Goal: Information Seeking & Learning: Learn about a topic

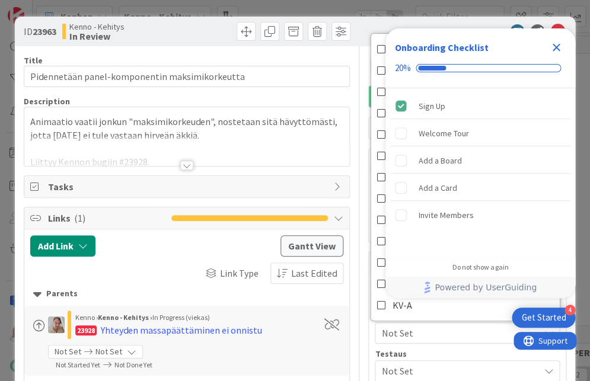
click at [556, 47] on icon "Close Checklist" at bounding box center [556, 48] width 8 height 8
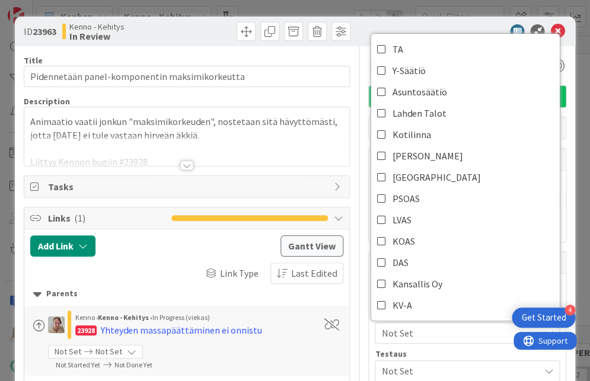
click at [284, 100] on div "Description" at bounding box center [187, 101] width 326 height 11
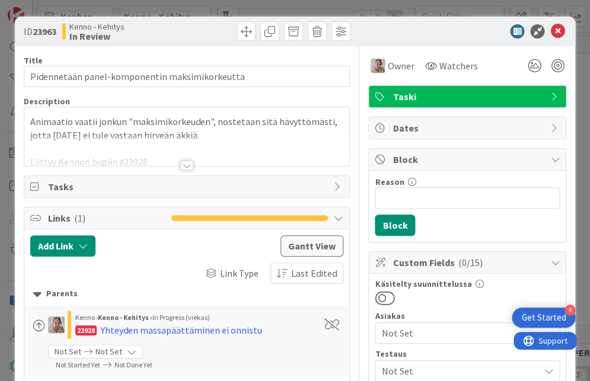
click at [185, 165] on div at bounding box center [186, 165] width 13 height 9
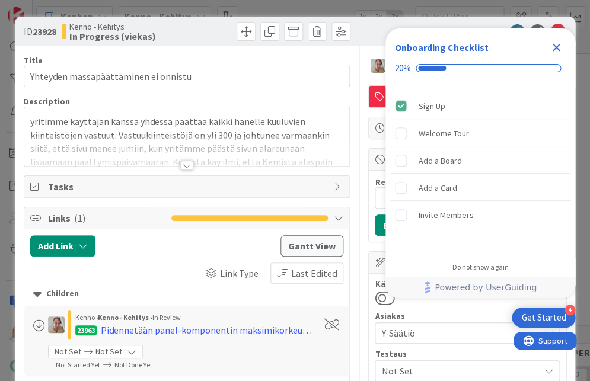
click at [554, 49] on icon "Close Checklist" at bounding box center [556, 48] width 8 height 8
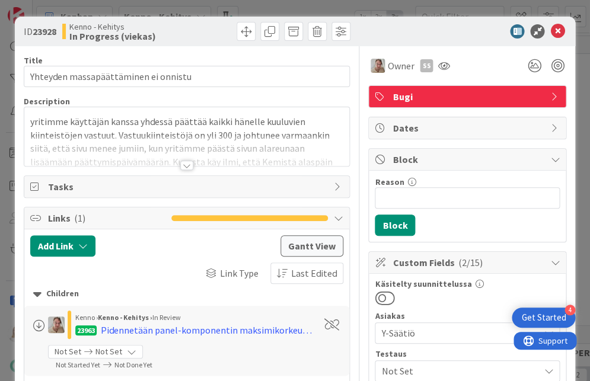
click at [186, 168] on div at bounding box center [186, 165] width 13 height 9
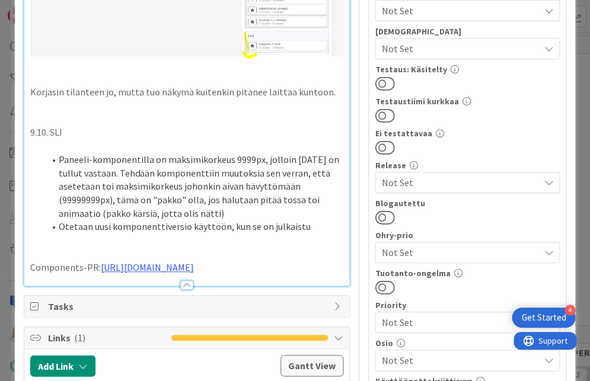
scroll to position [360, 0]
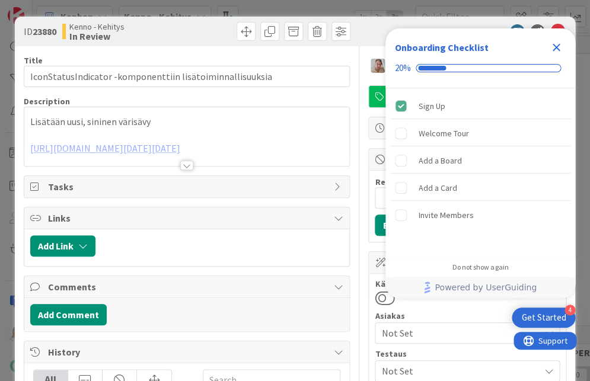
click at [555, 46] on icon "Close Checklist" at bounding box center [556, 48] width 8 height 8
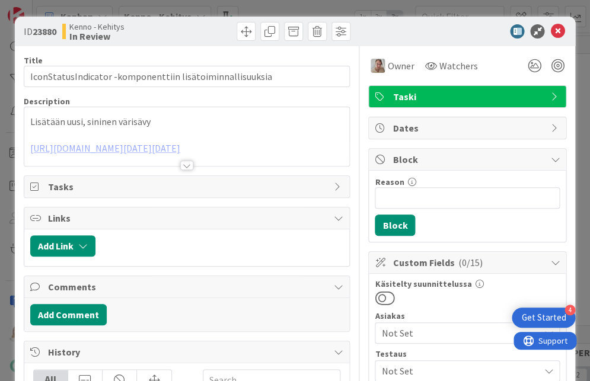
click at [187, 159] on div at bounding box center [186, 151] width 325 height 30
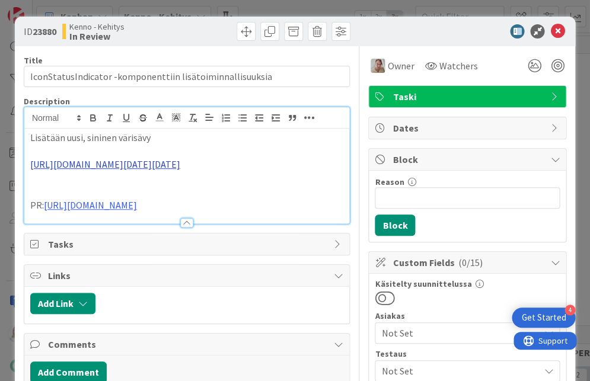
click at [180, 163] on link "https://www.figma.com/design/SChXk3dvmNY5mOiYiaM64H/Pandia-Colors?node-id=1037-…" at bounding box center [105, 164] width 150 height 12
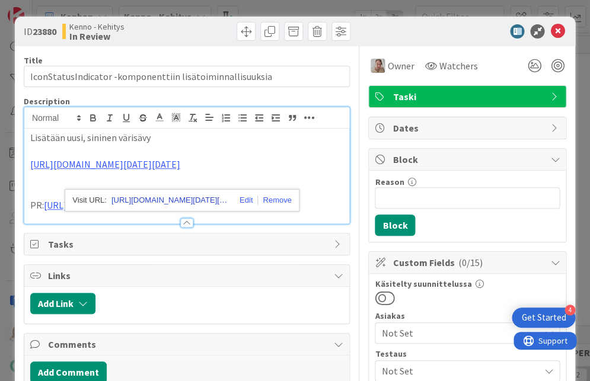
click at [181, 194] on link "https://www.figma.com/design/SChXk3dvmNY5mOiYiaM64H/Pandia-Colors?node-id=1037-…" at bounding box center [170, 200] width 119 height 15
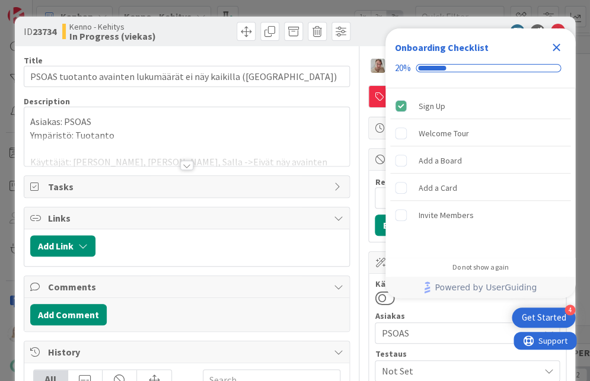
click at [555, 43] on icon "Close Checklist" at bounding box center [556, 47] width 14 height 14
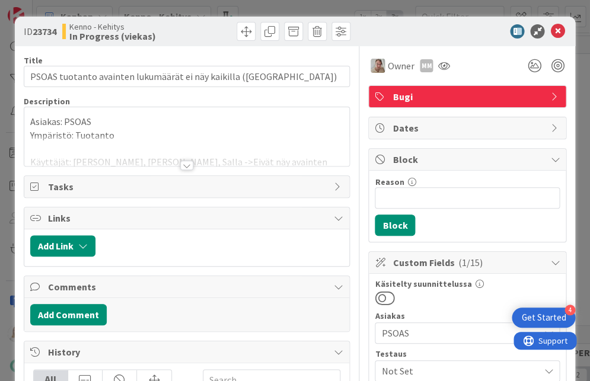
click at [185, 163] on div at bounding box center [186, 165] width 13 height 9
